Goal: Information Seeking & Learning: Understand process/instructions

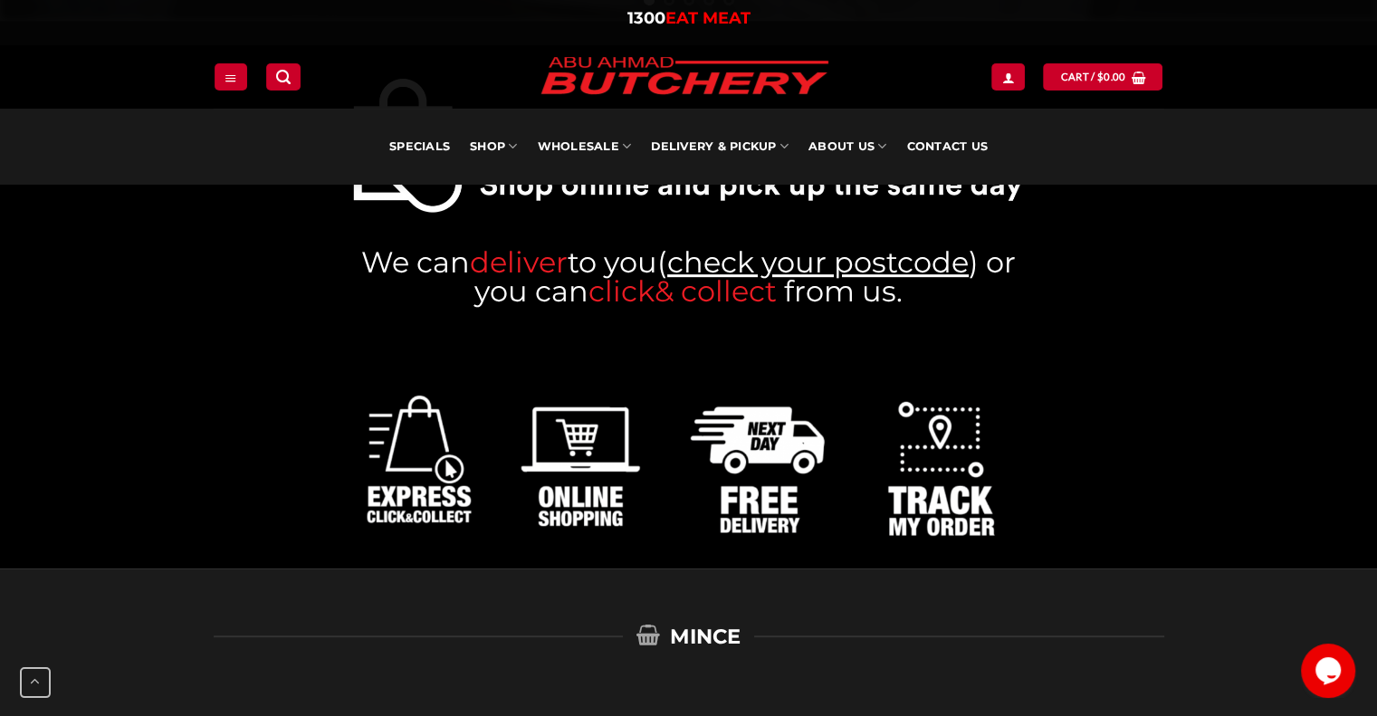
scroll to position [996, 0]
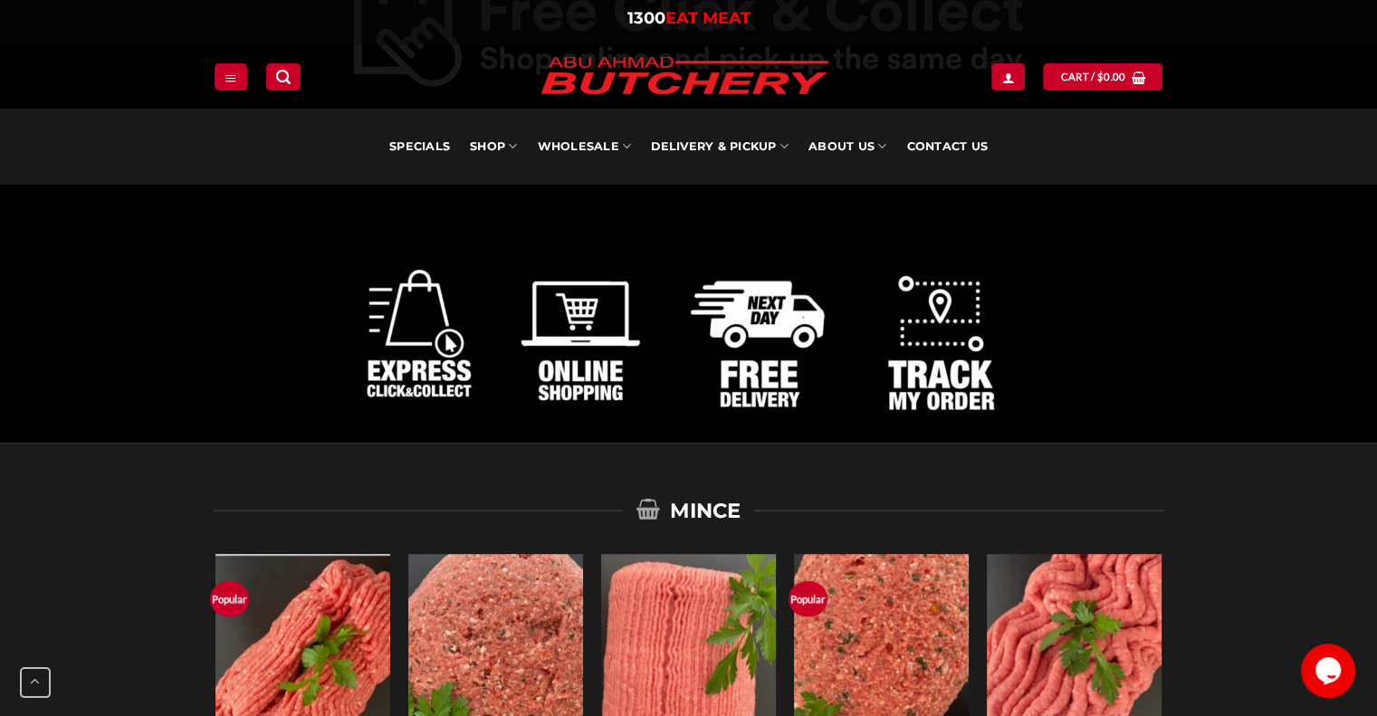
click at [758, 335] on img at bounding box center [688, 327] width 675 height 229
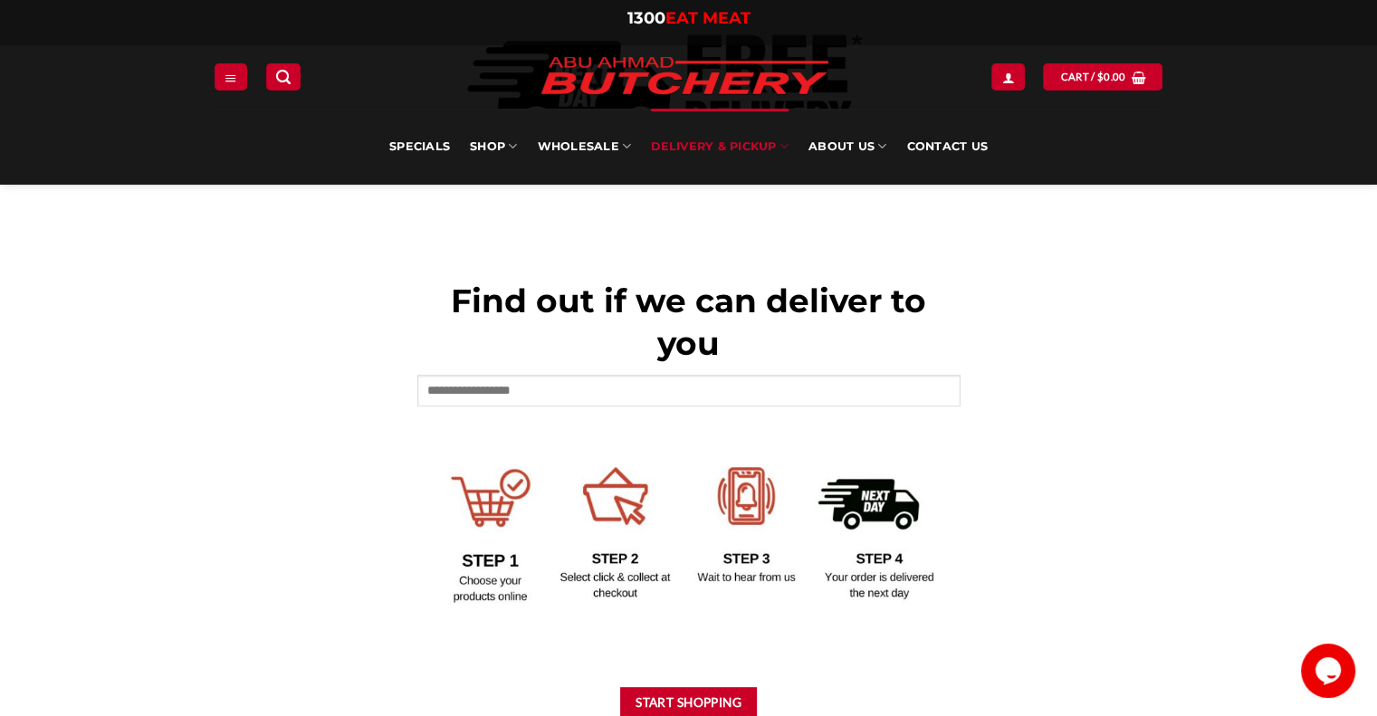
scroll to position [634, 0]
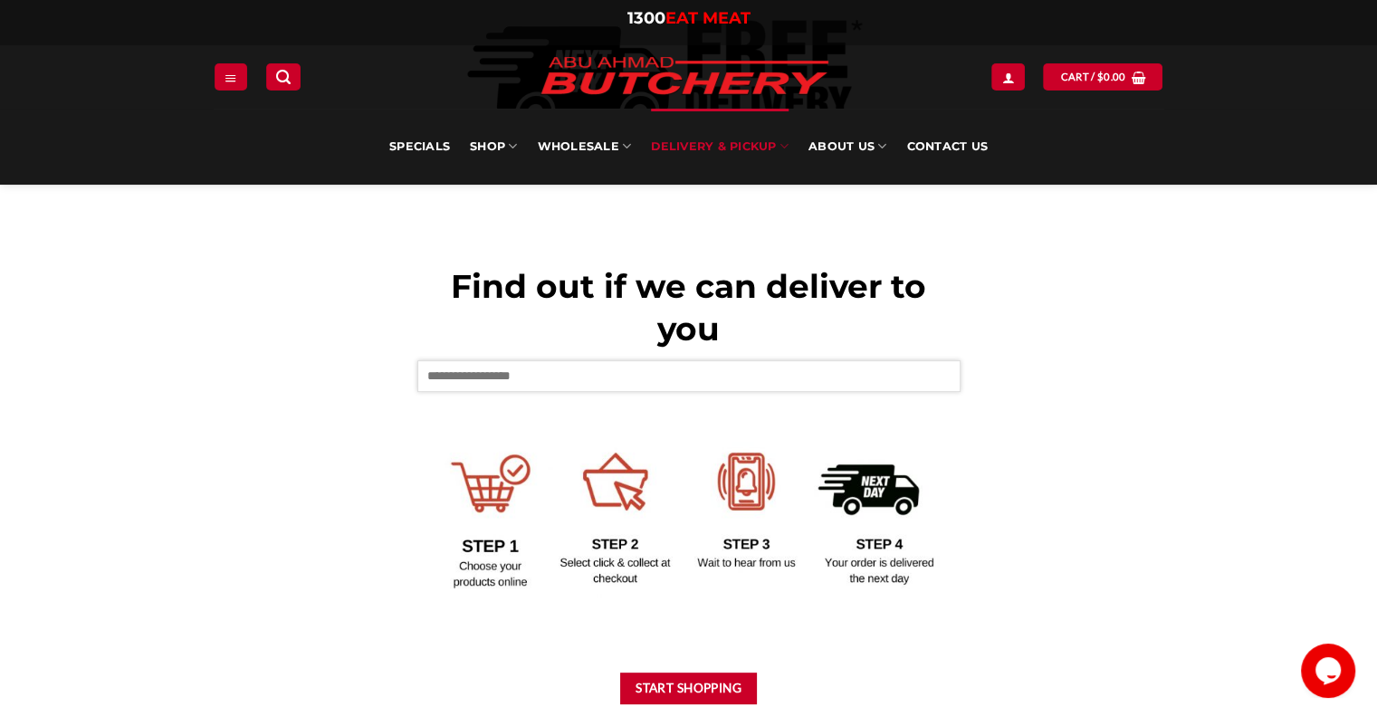
click at [533, 379] on input "text" at bounding box center [688, 375] width 543 height 31
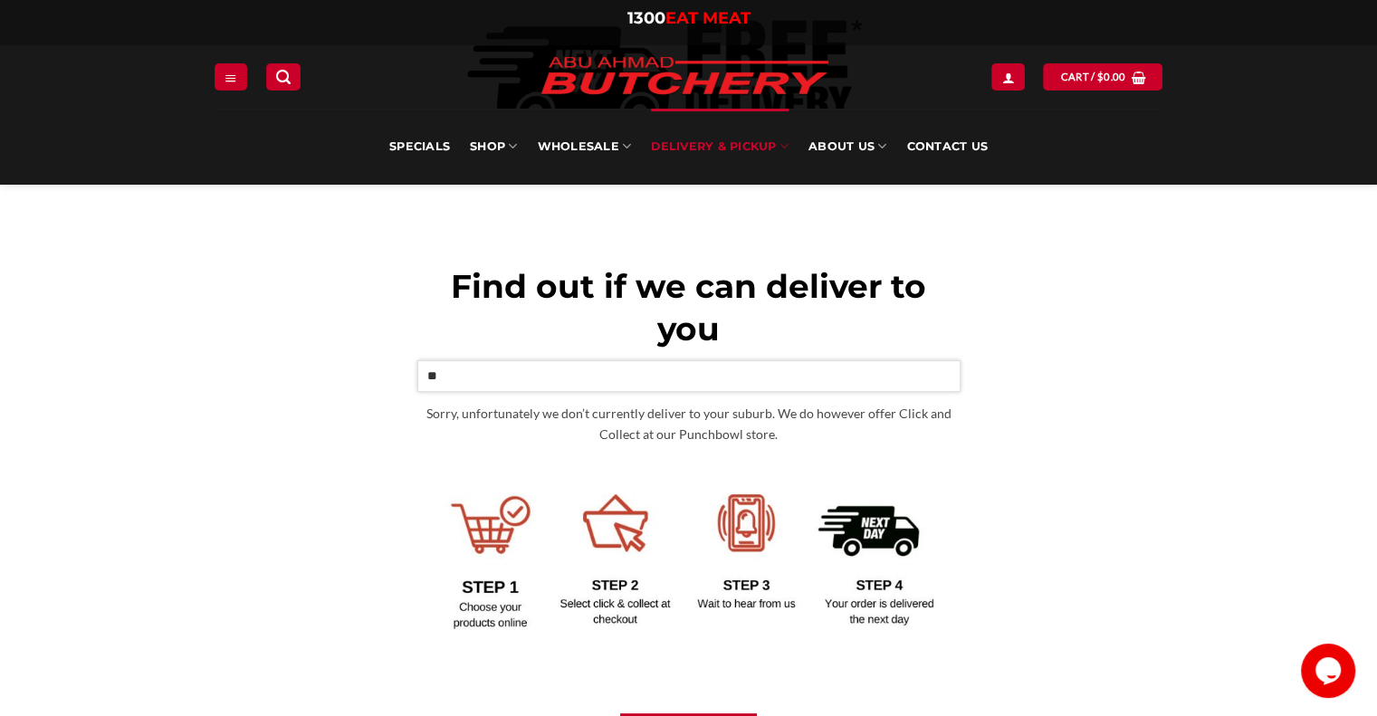
type input "*"
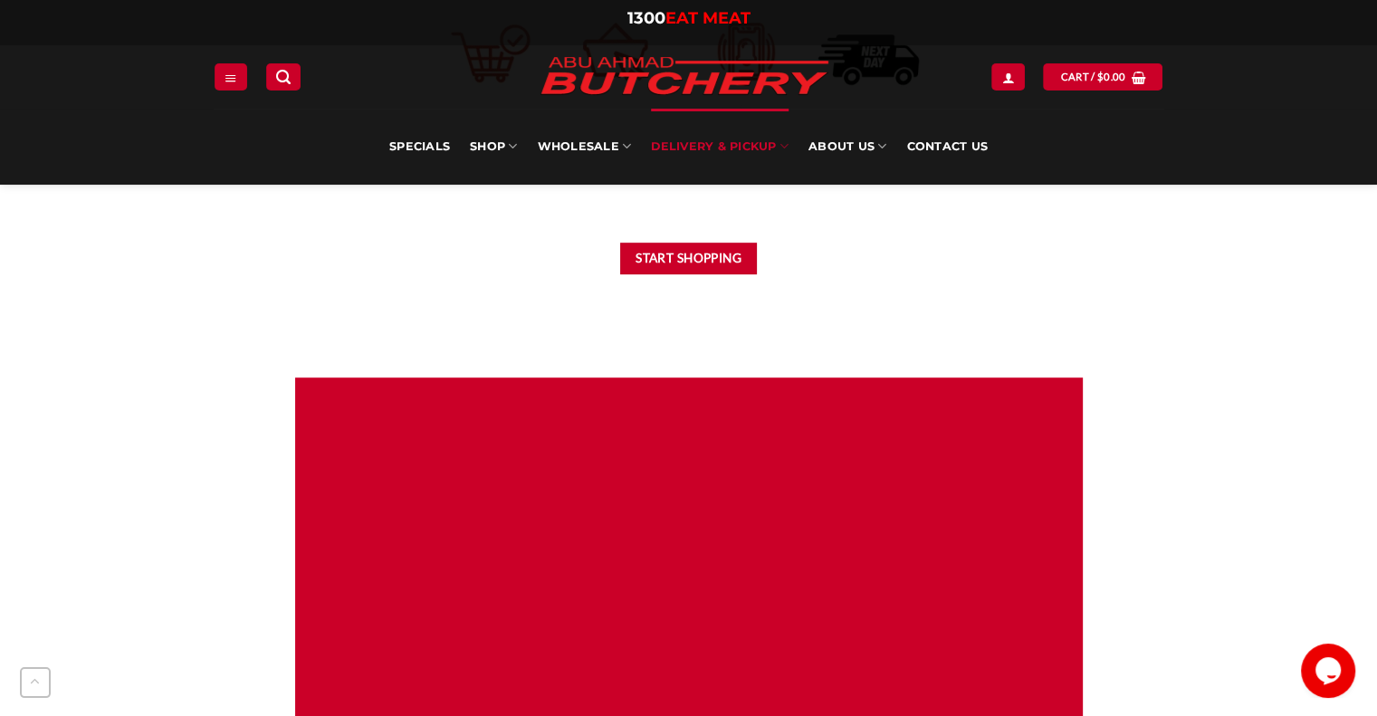
scroll to position [1087, 0]
